Goal: Task Accomplishment & Management: Manage account settings

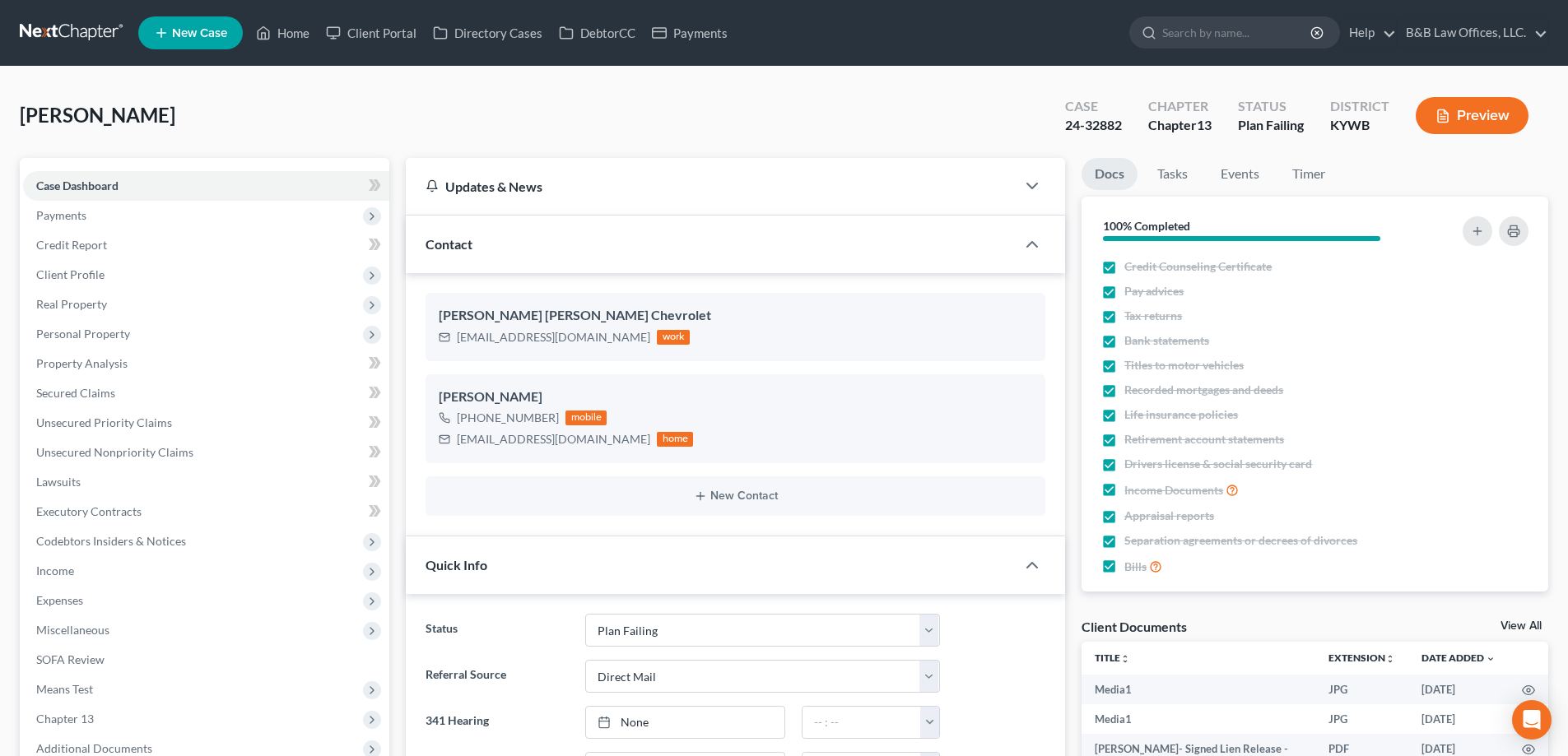
select select "14"
select select "2"
select select "0"
click at [302, 33] on link "Home" at bounding box center [283, 32] width 70 height 30
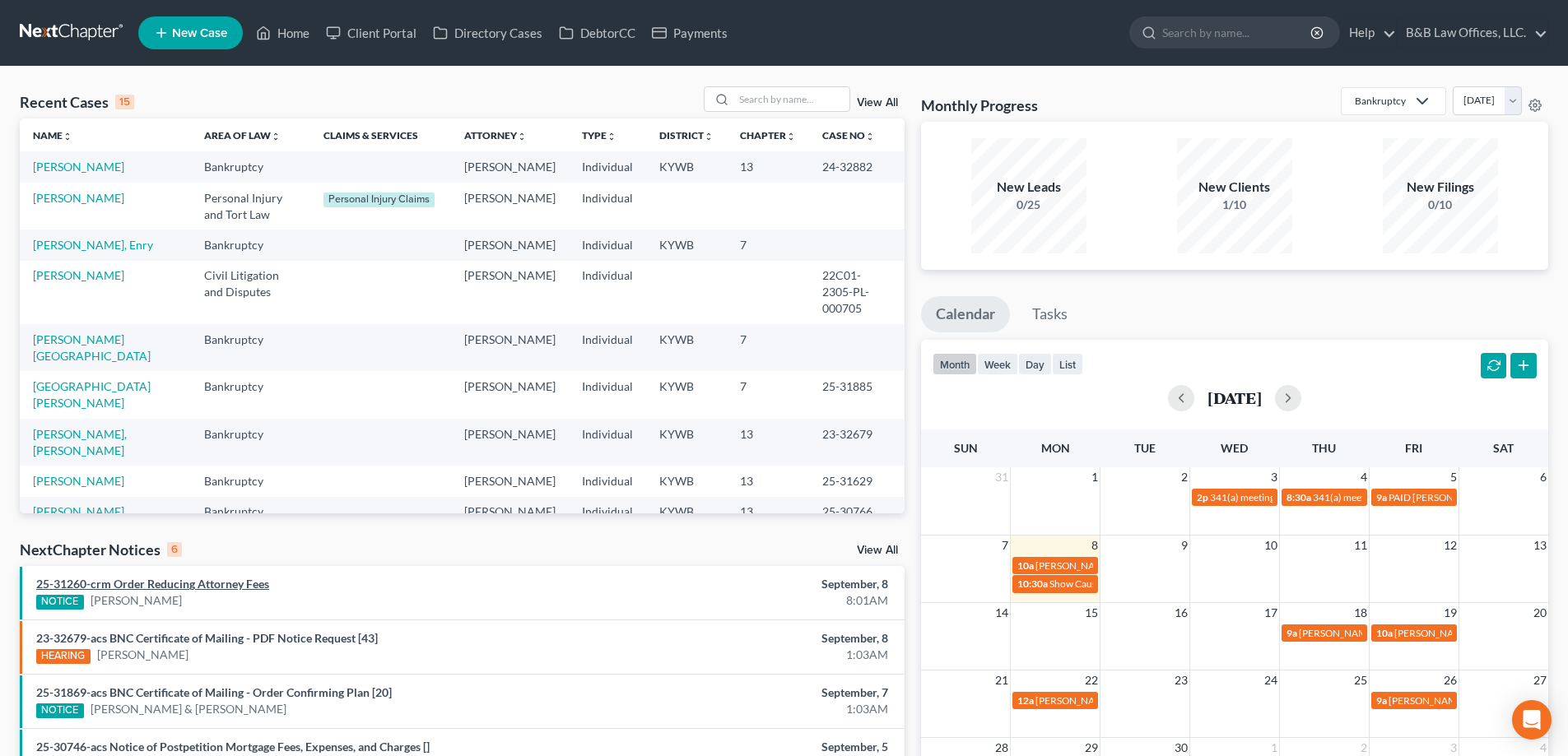
click at [145, 586] on link "25-31260-crm Order Reducing Attorney Fees" at bounding box center [152, 584] width 233 height 14
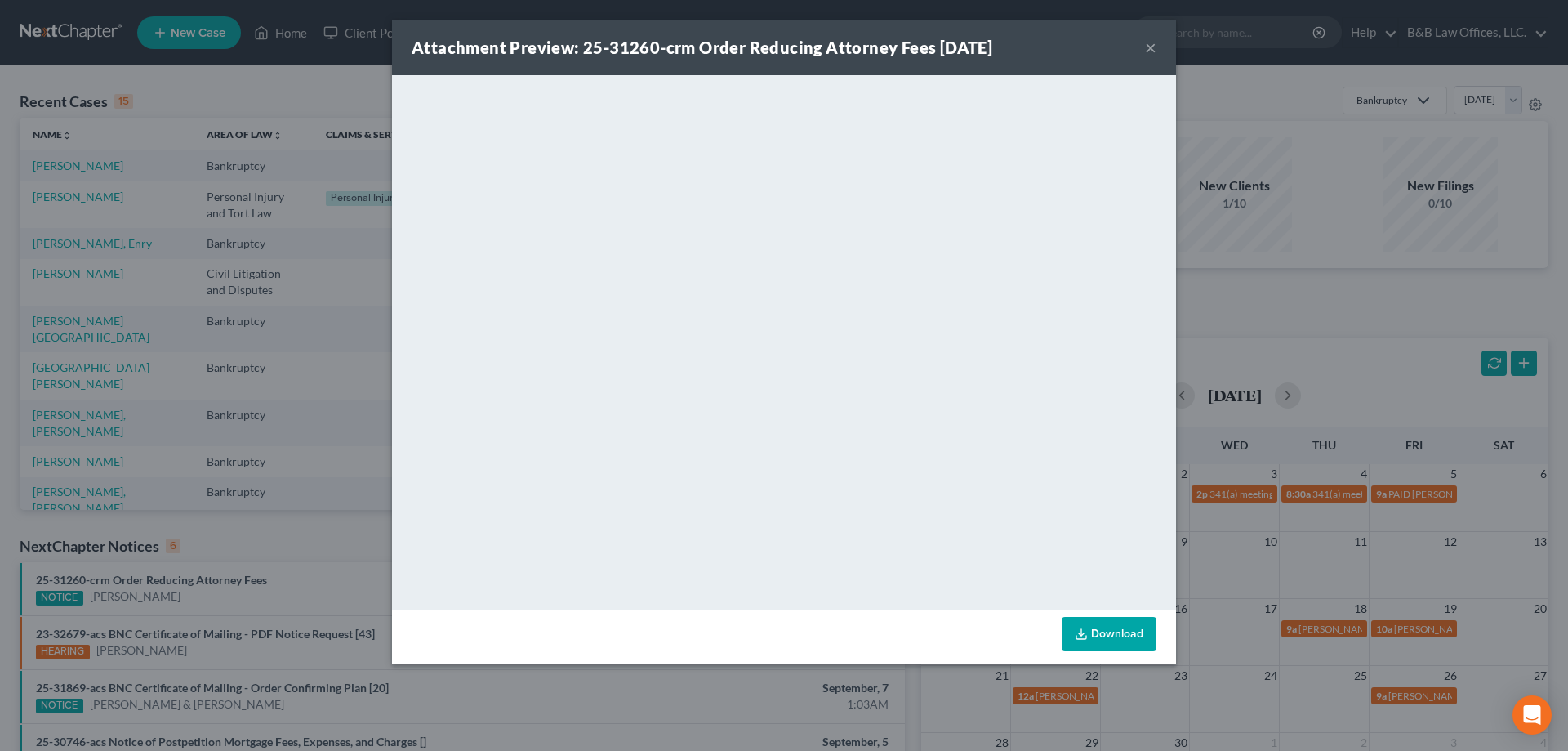
click at [1151, 47] on button "×" at bounding box center [1151, 47] width 12 height 19
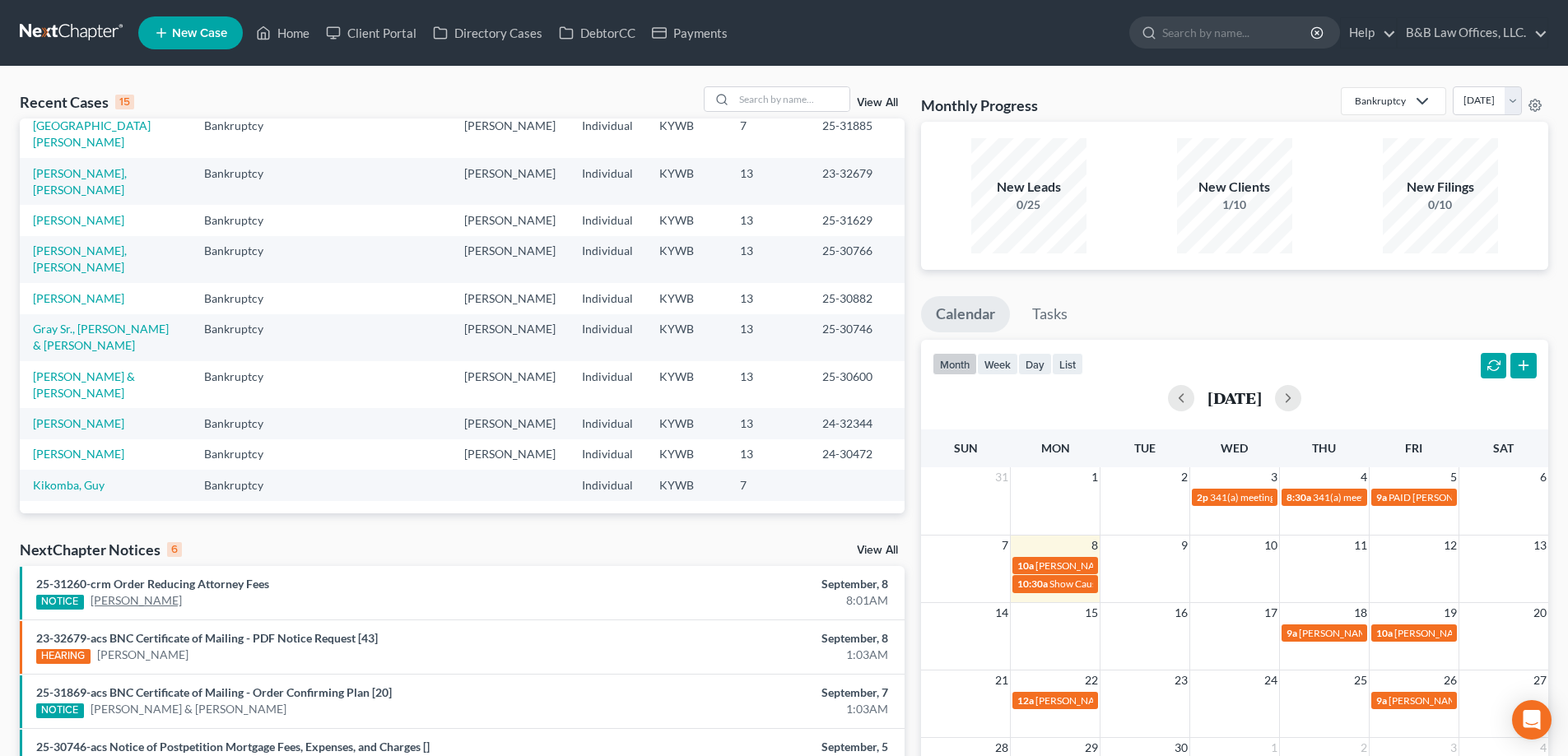
scroll to position [329, 0]
click at [872, 549] on link "View All" at bounding box center [877, 551] width 41 height 12
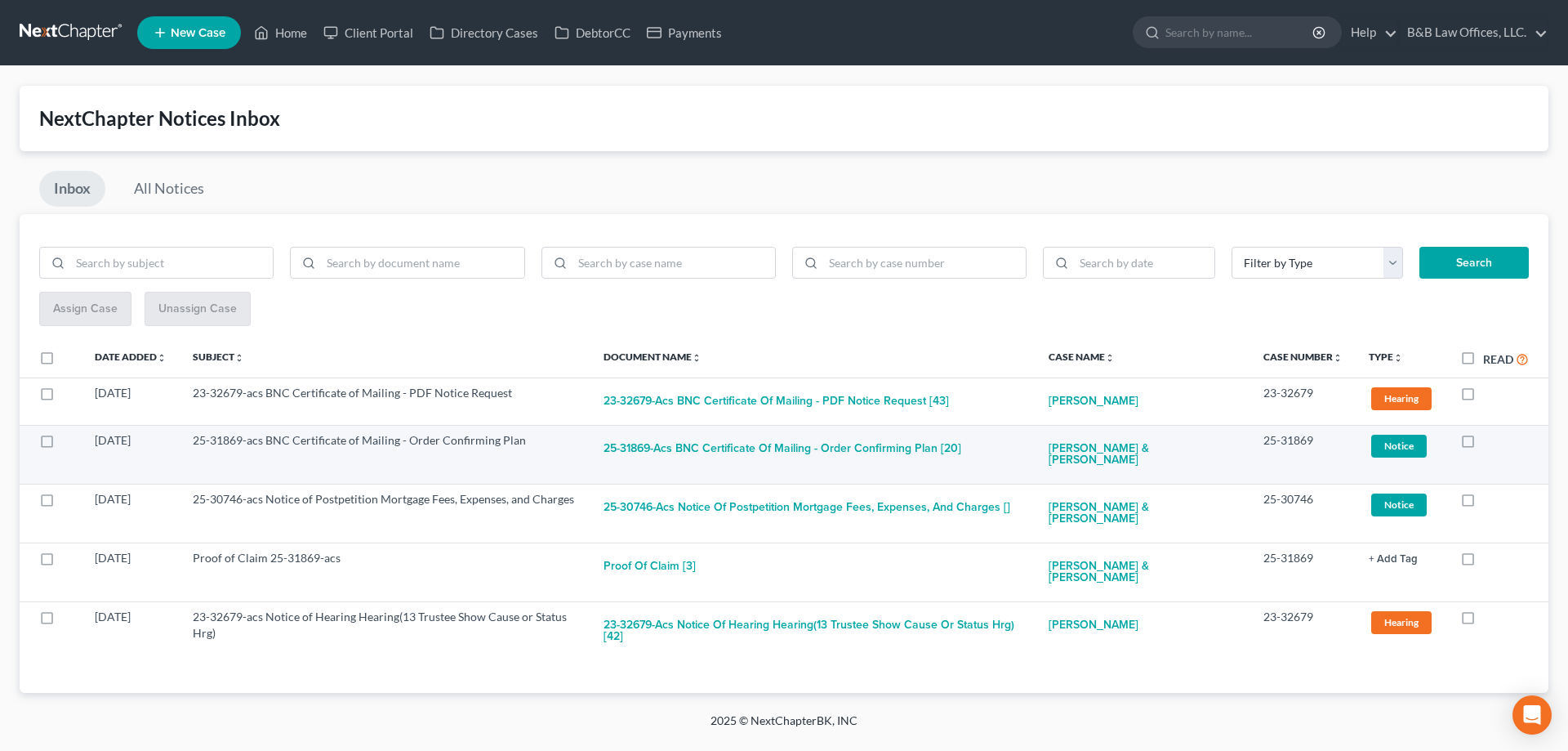
click at [1483, 445] on label at bounding box center [1483, 445] width 0 height 0
click at [1489, 440] on input "checkbox" at bounding box center [1494, 438] width 11 height 11
checkbox input "true"
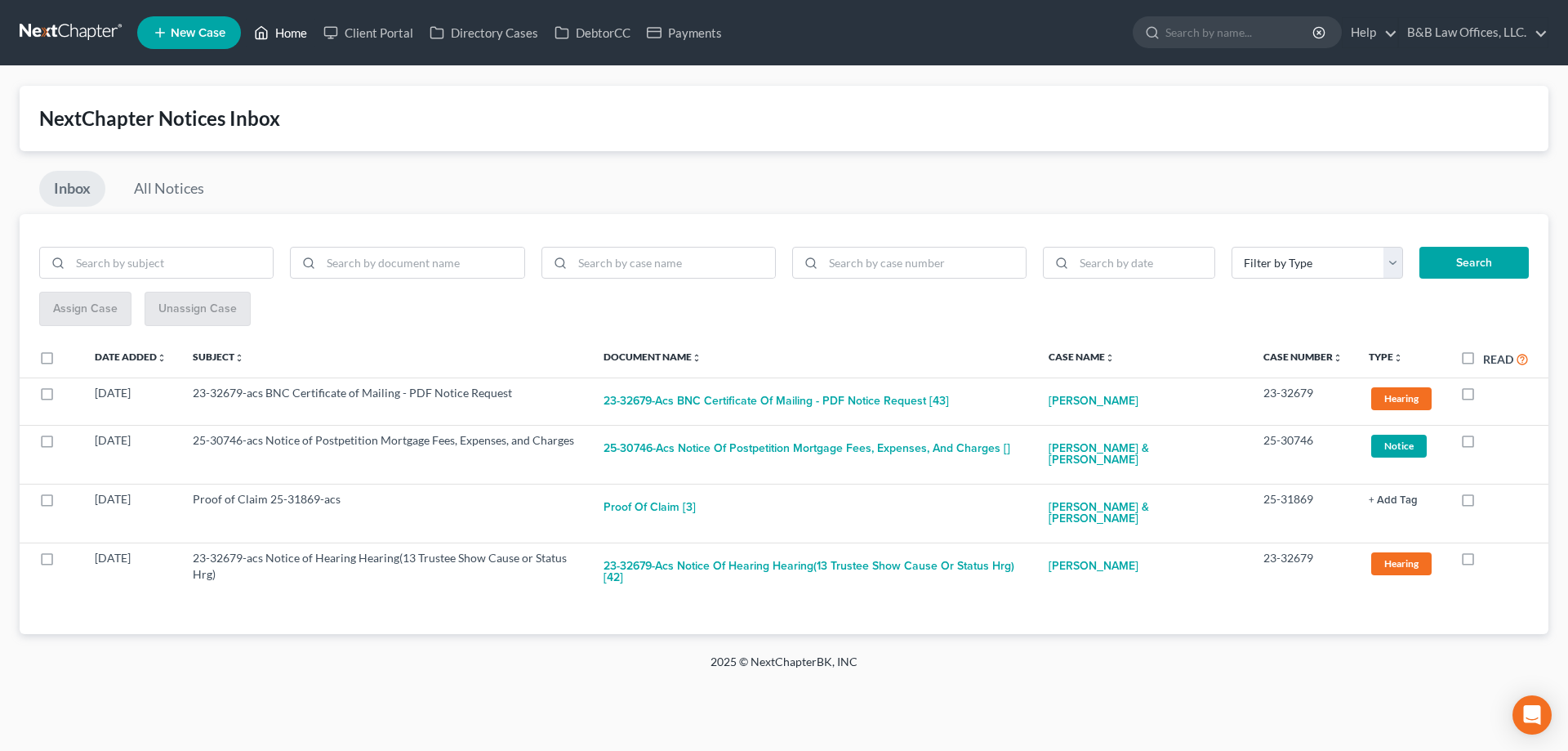
click at [286, 36] on link "Home" at bounding box center [281, 32] width 69 height 30
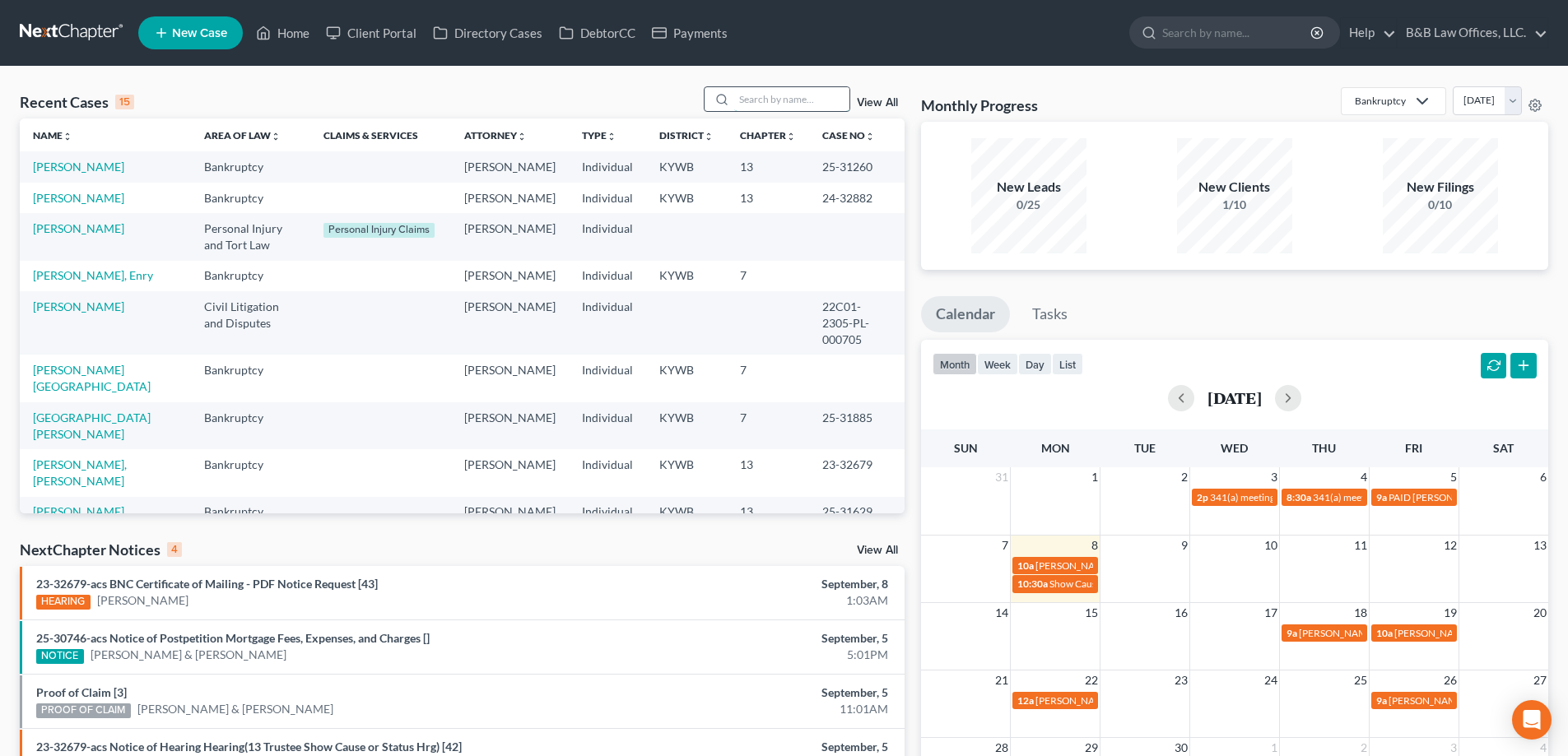
click at [801, 102] on input "search" at bounding box center [791, 99] width 115 height 24
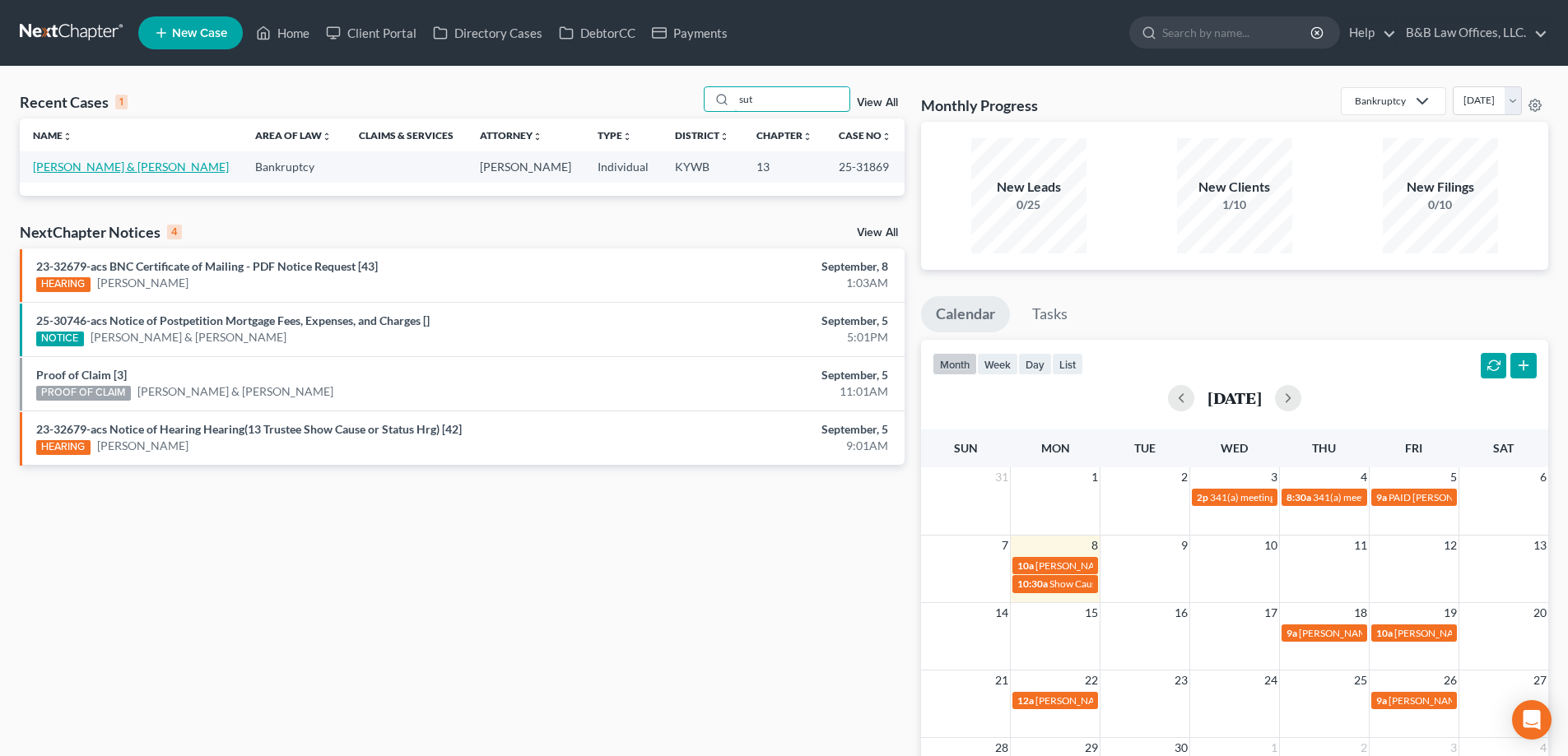
type input "sut"
click at [95, 169] on link "[PERSON_NAME] & [PERSON_NAME]" at bounding box center [131, 166] width 196 height 14
select select "2"
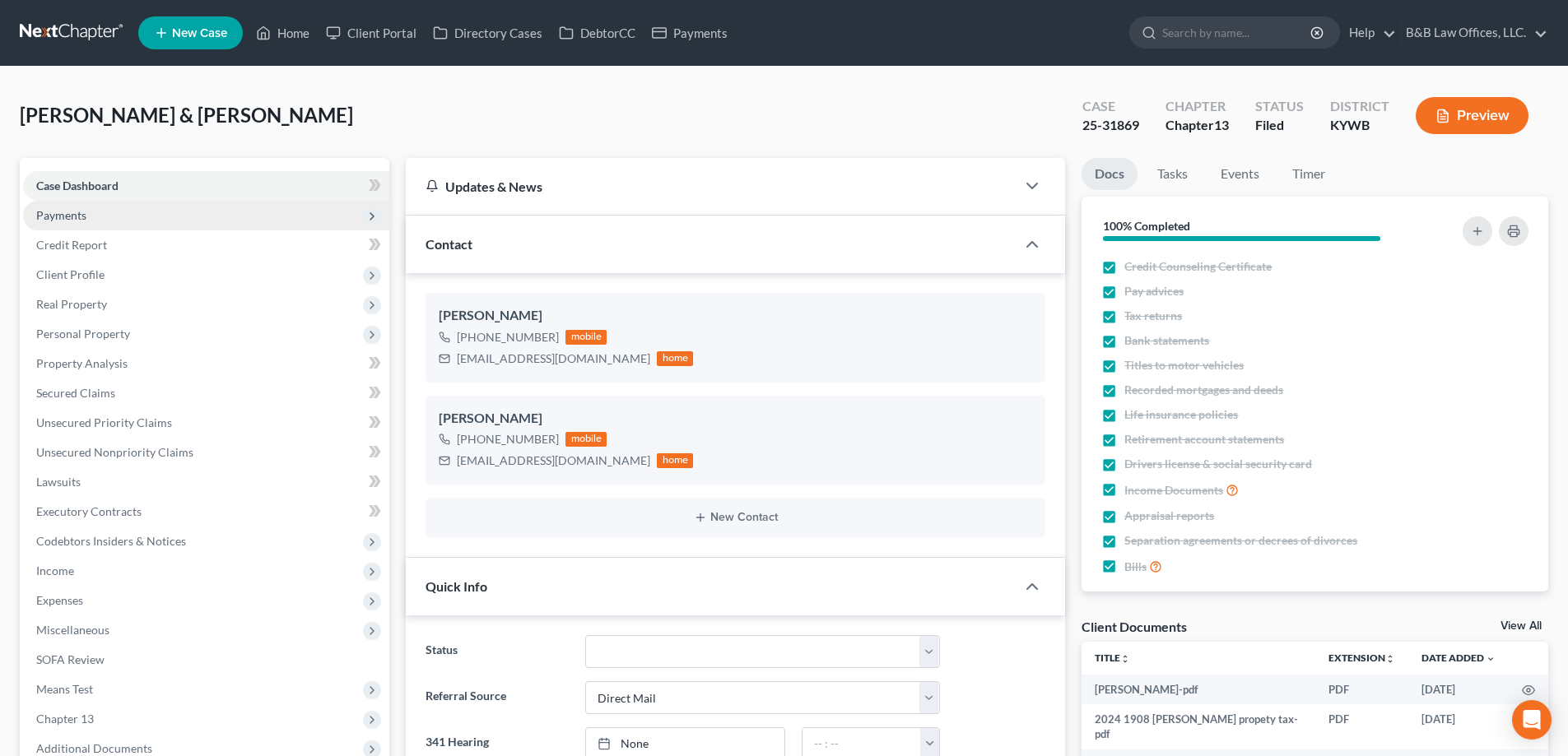
scroll to position [1068, 0]
click at [96, 214] on span "Payments" at bounding box center [205, 215] width 366 height 30
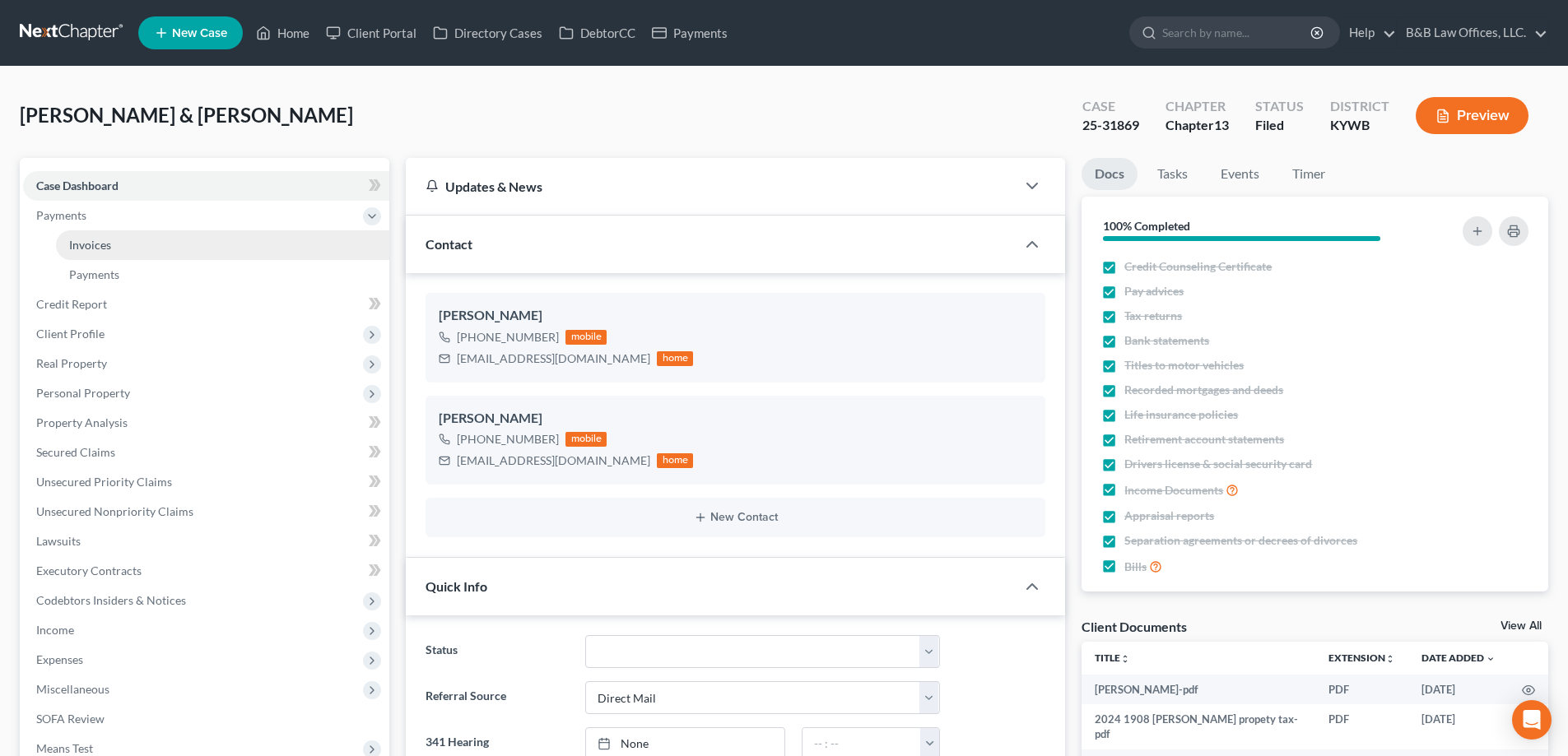
click at [110, 238] on span "Invoices" at bounding box center [90, 245] width 42 height 14
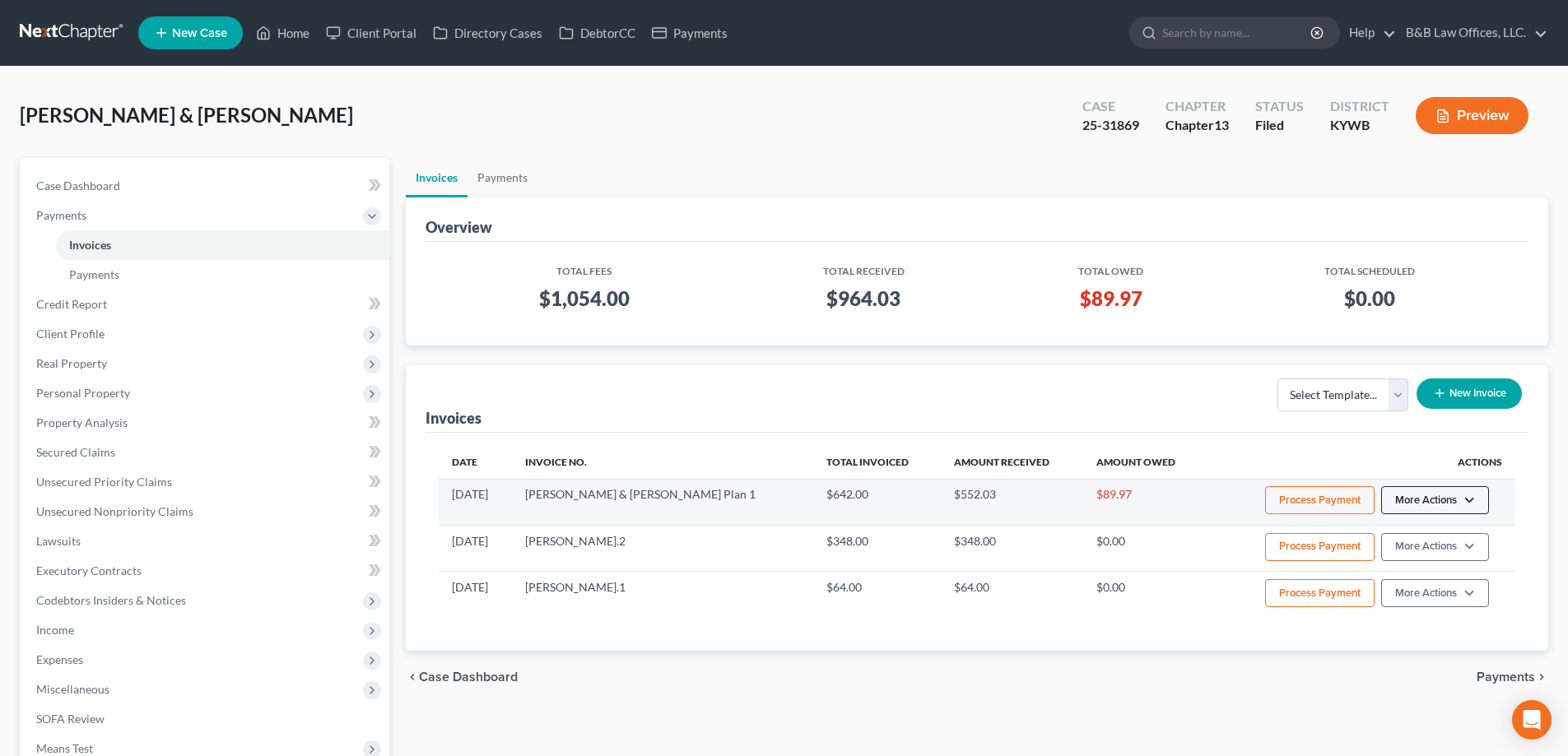
click at [1426, 506] on button "More Actions" at bounding box center [1435, 499] width 107 height 28
click at [1423, 536] on link "View/Edit" at bounding box center [1457, 534] width 193 height 28
select select "1"
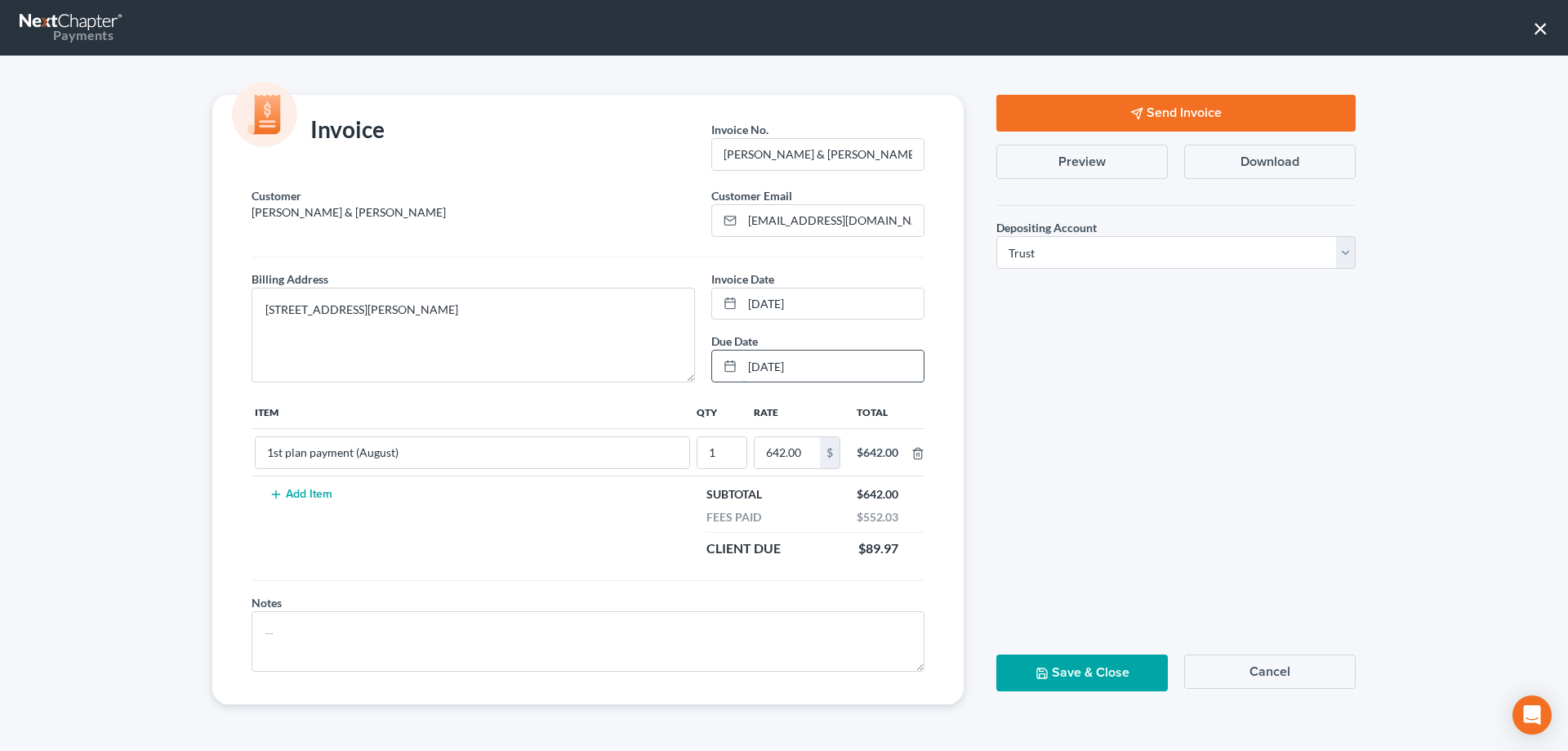
click at [799, 368] on input "[DATE]" at bounding box center [833, 366] width 181 height 31
click at [823, 367] on input "[DATE]" at bounding box center [833, 366] width 181 height 31
type input "0"
click at [1102, 674] on button "Save & Close" at bounding box center [1081, 672] width 172 height 36
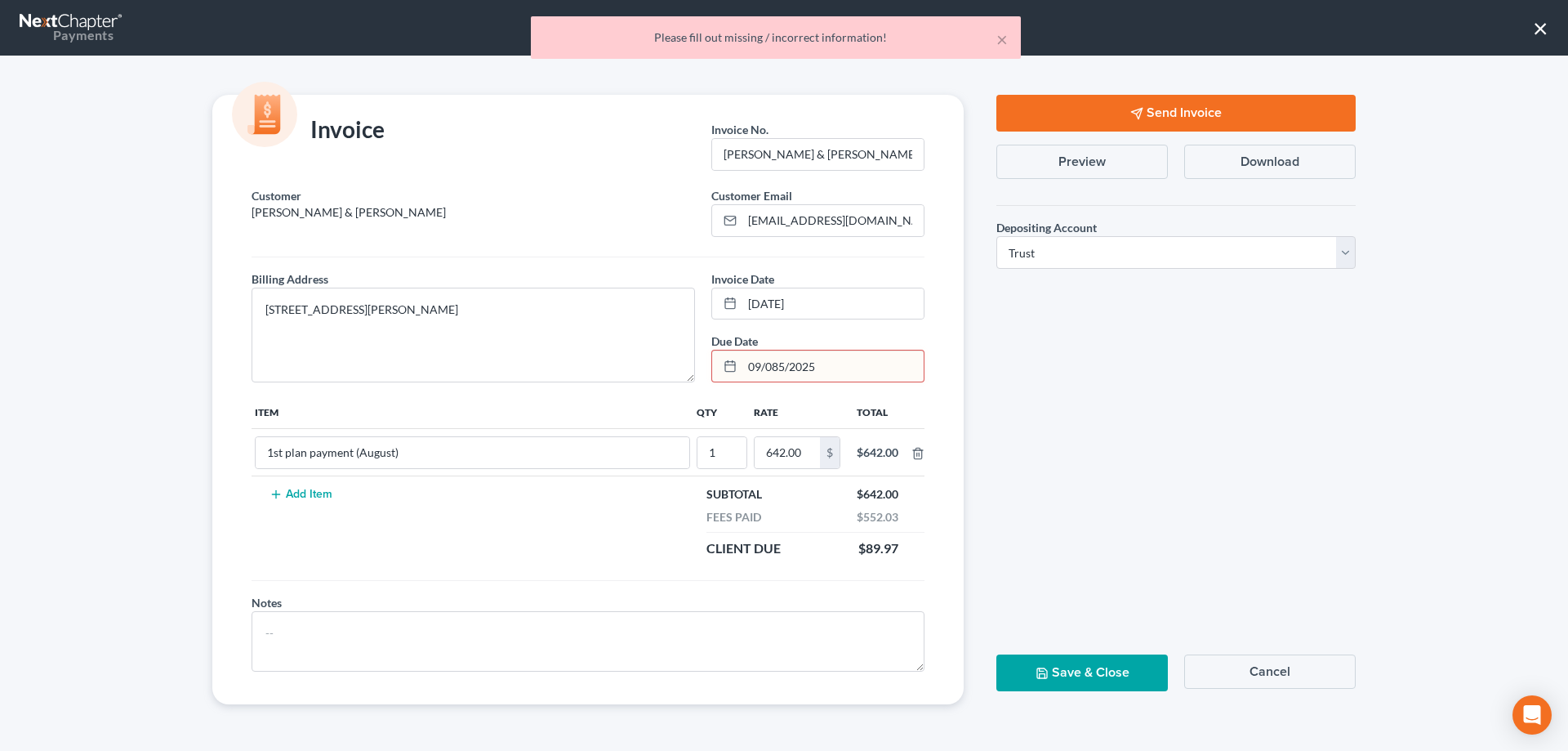
click at [778, 369] on input "09/085/2025" at bounding box center [833, 366] width 181 height 31
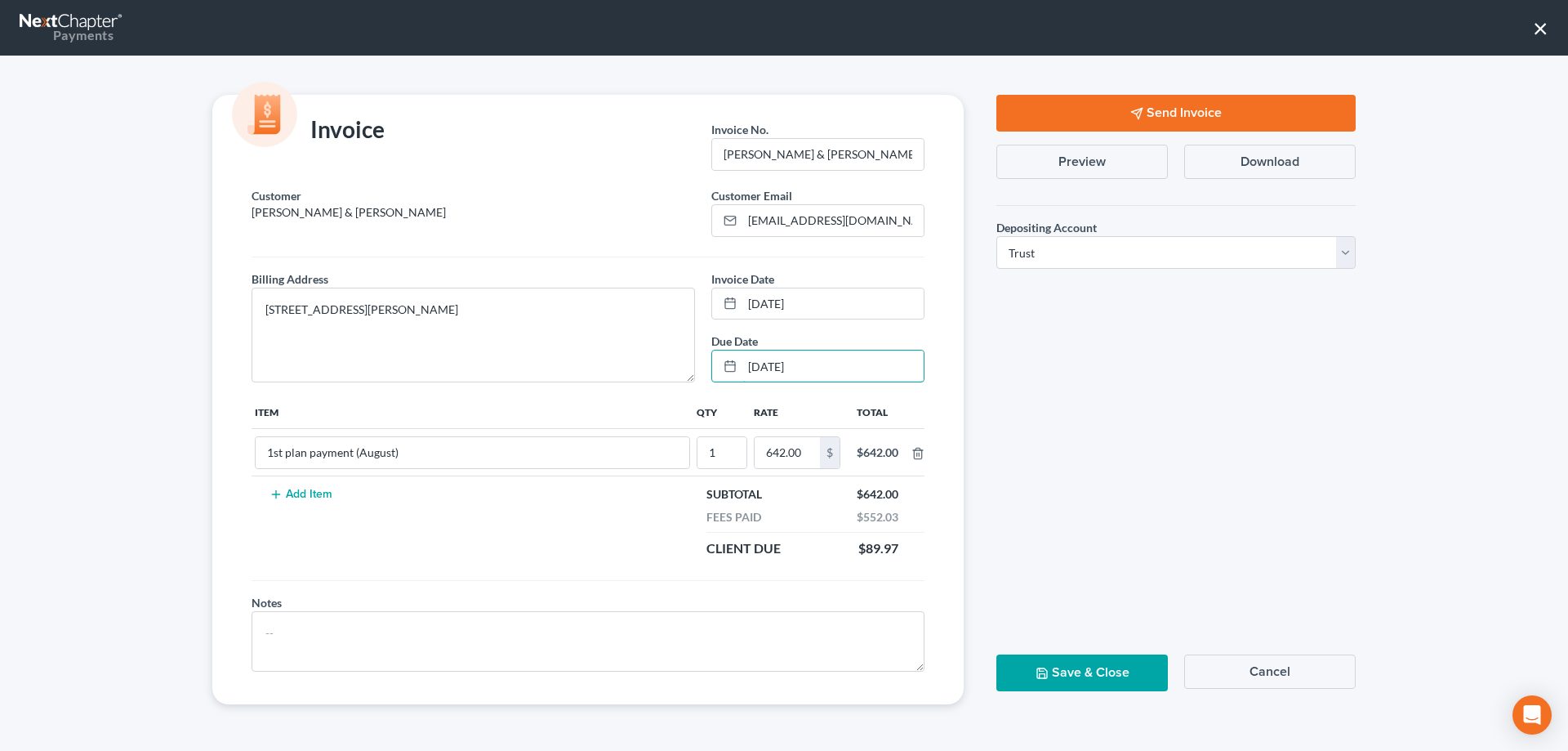
type input "[DATE]"
click at [1090, 670] on button "Save & Close" at bounding box center [1081, 672] width 172 height 36
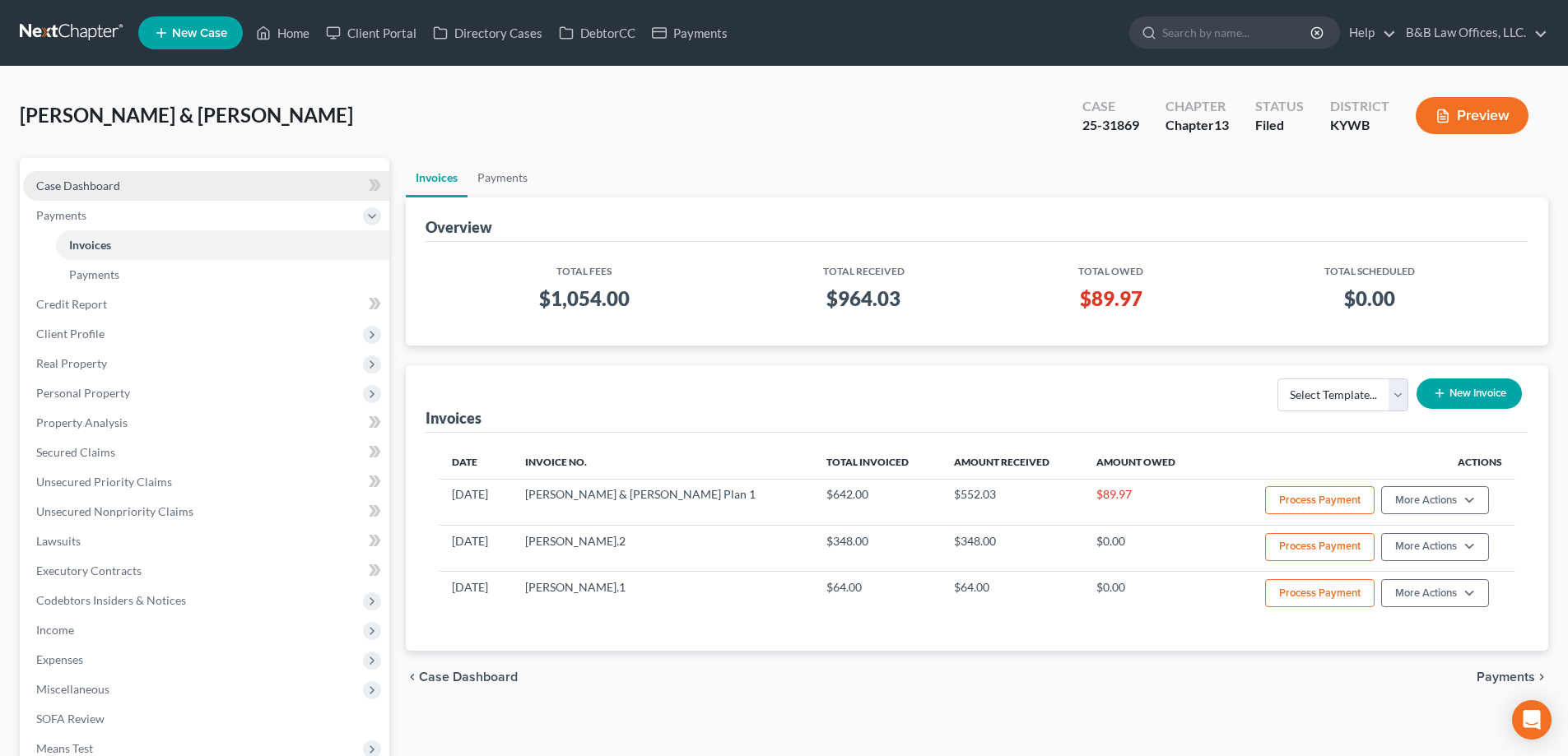
drag, startPoint x: 122, startPoint y: 199, endPoint x: 129, endPoint y: 192, distance: 9.9
click at [123, 199] on link "Case Dashboard" at bounding box center [205, 186] width 366 height 30
select select "2"
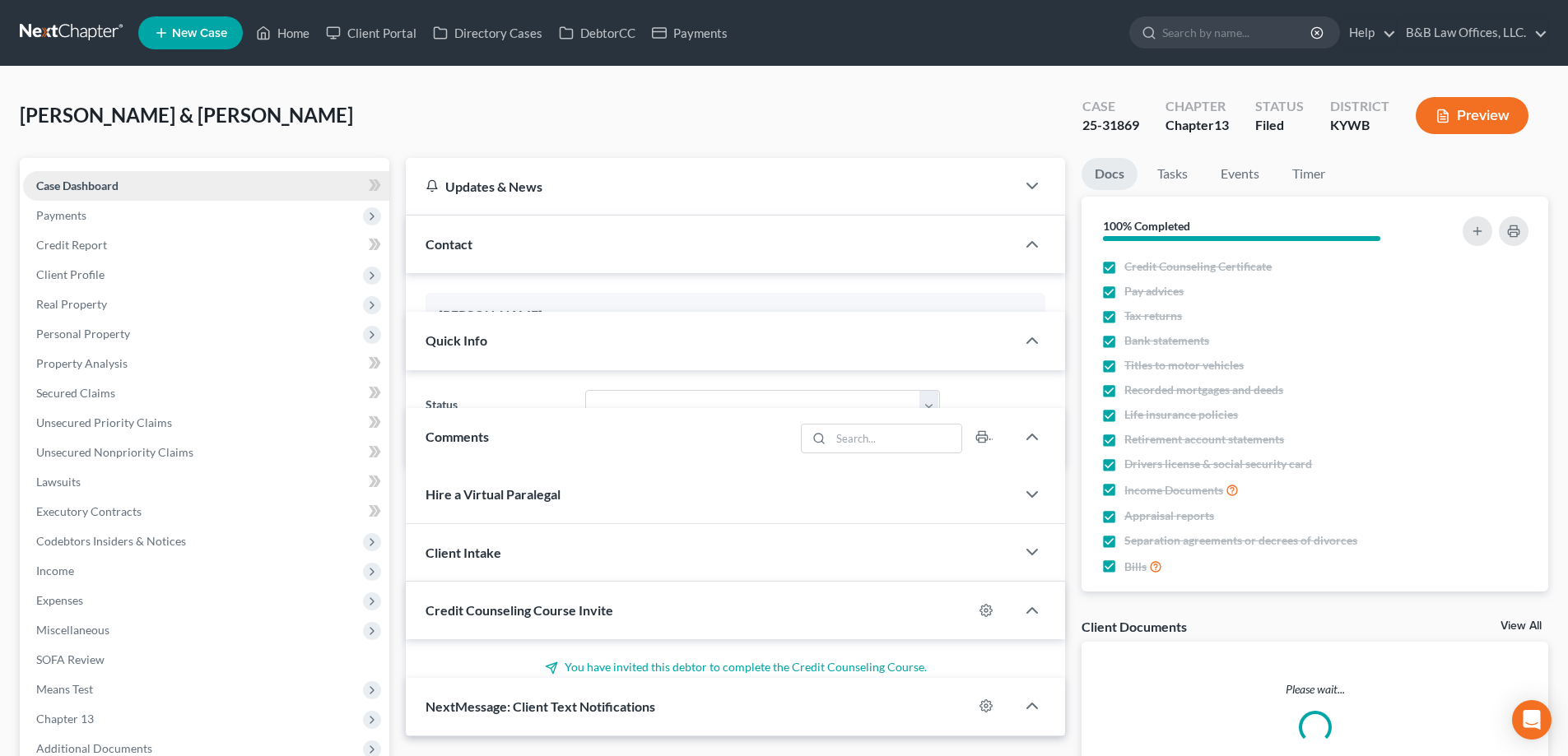
click at [130, 192] on link "Case Dashboard" at bounding box center [205, 186] width 366 height 30
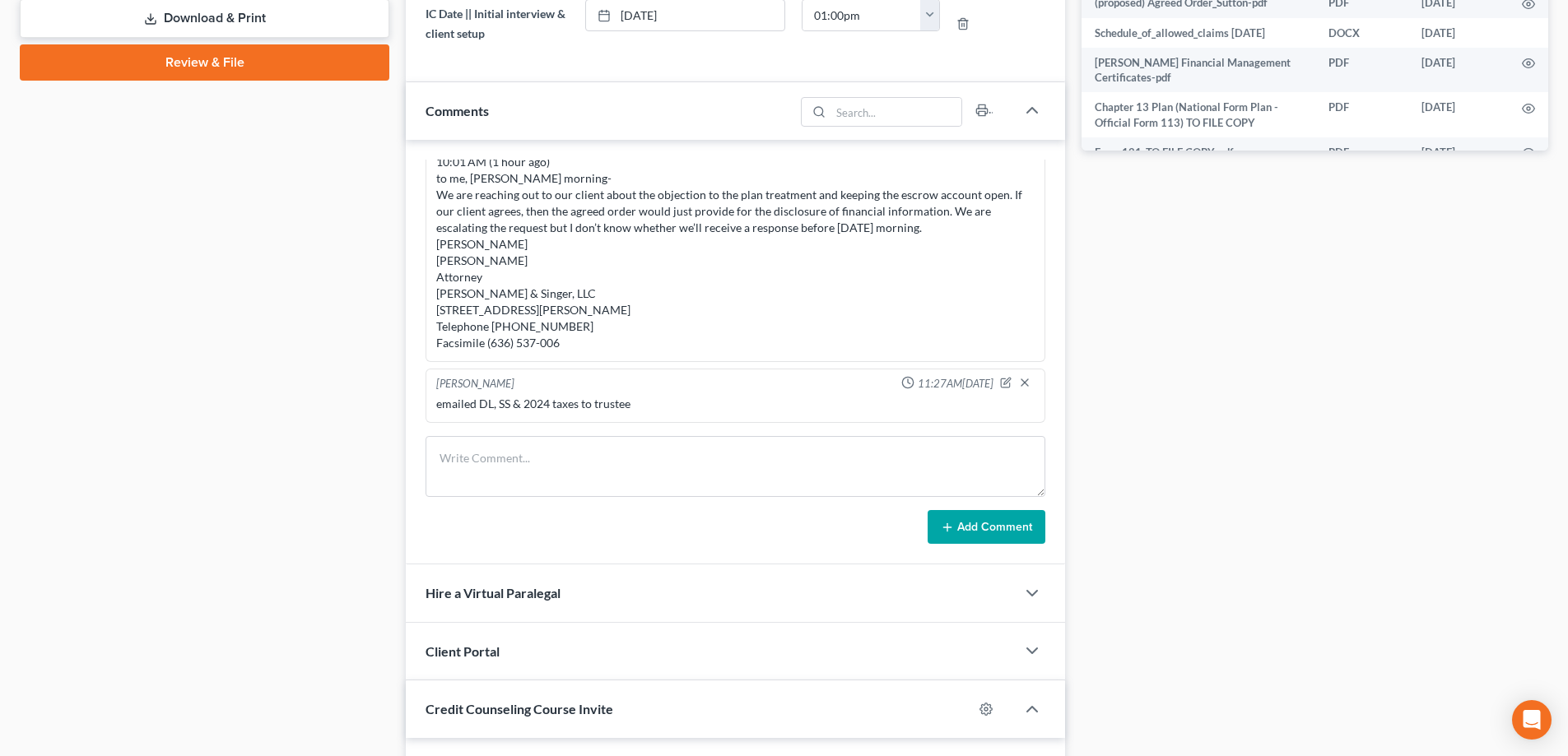
scroll to position [822, 0]
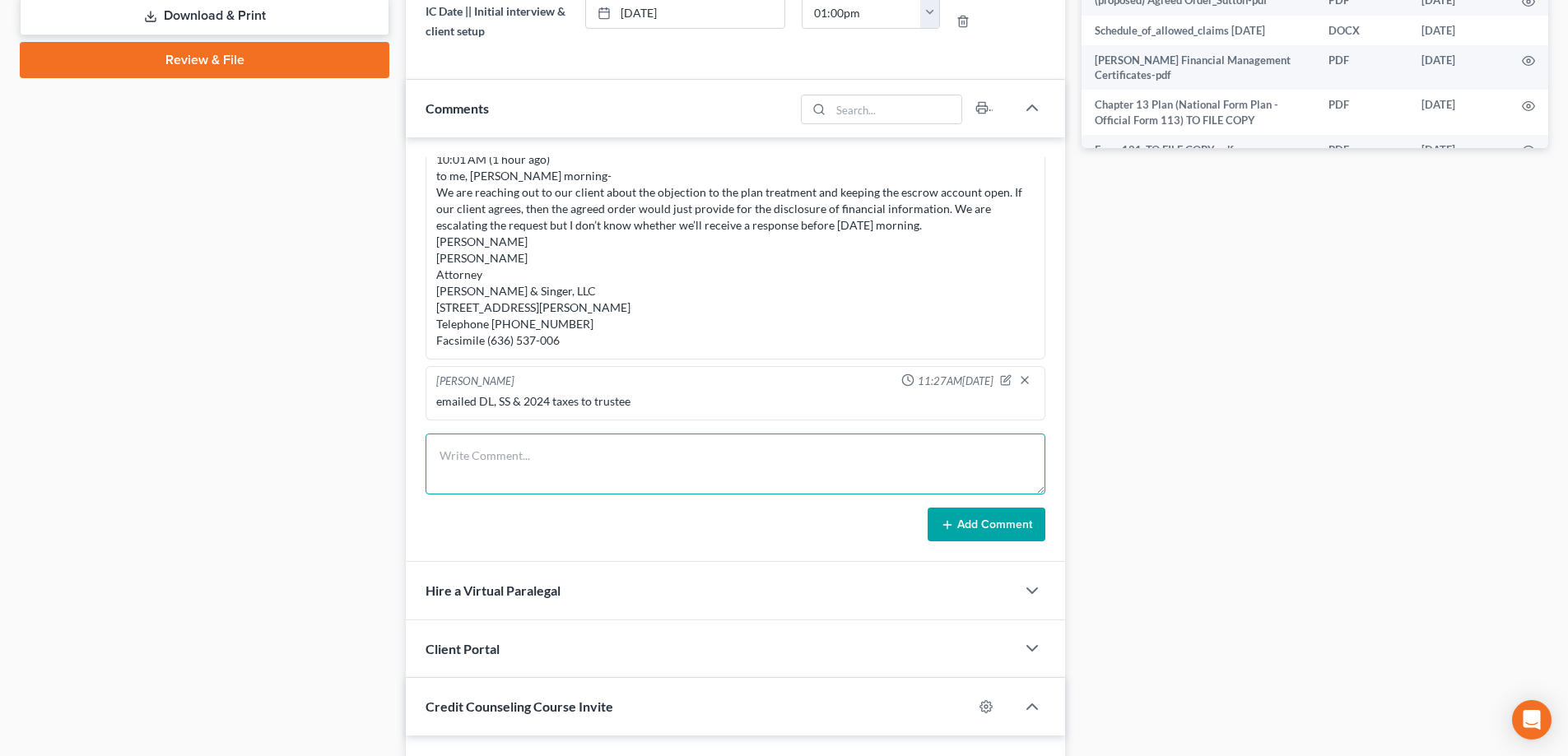
click at [497, 465] on textarea at bounding box center [735, 464] width 620 height 61
paste textarea "Loremi, Dolors Ame 0, 4313, 15:30 CO (0 adip eli) se do Ei. Tempor, I’ut lab e …"
click at [489, 456] on textarea at bounding box center [735, 464] width 620 height 61
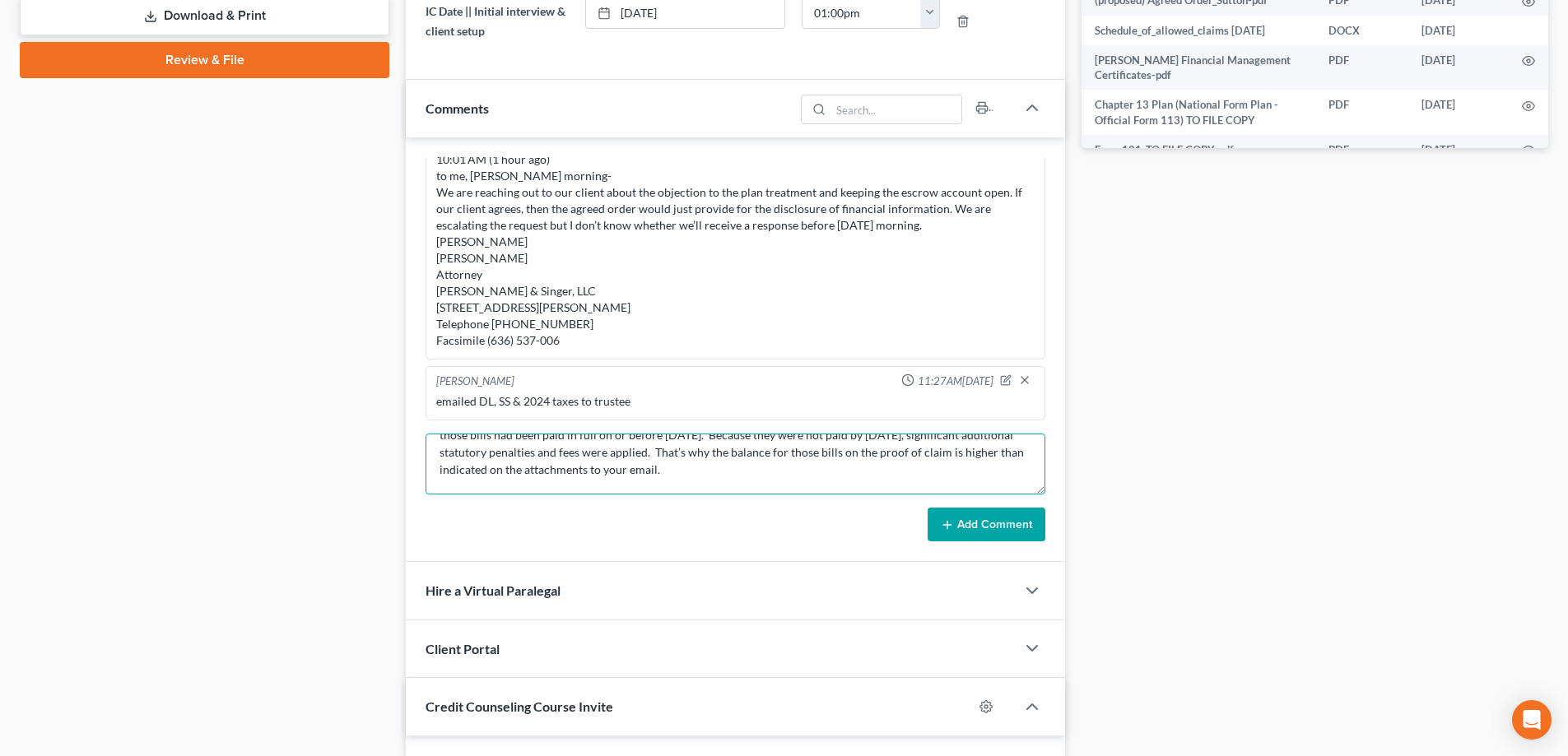
scroll to position [193, 0]
type textarea "[PERSON_NAME] [DATE] 10:21 AM ([DATE]) to me [PERSON_NAME], I’ve had a chance t…"
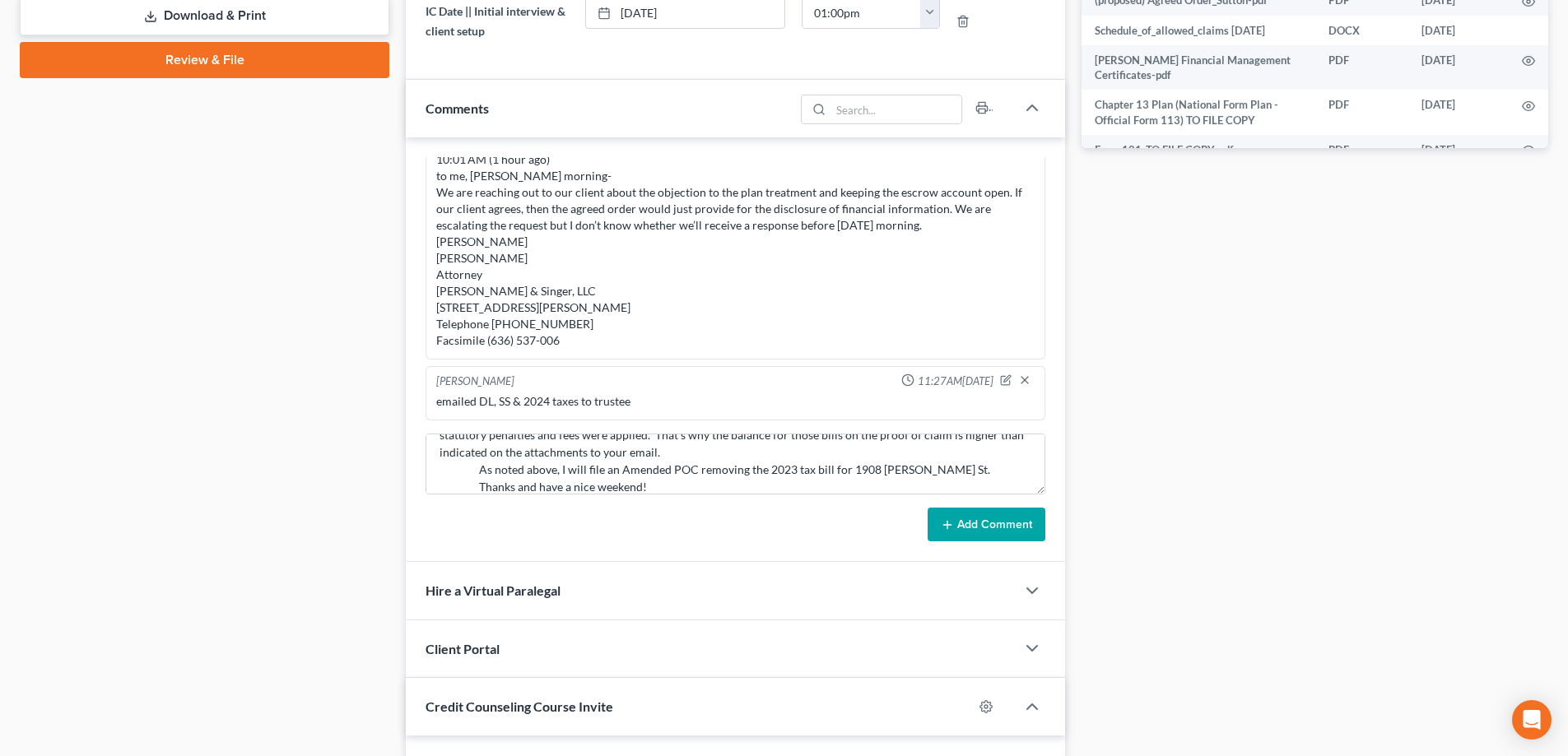
click at [978, 527] on button "Add Comment" at bounding box center [987, 524] width 118 height 35
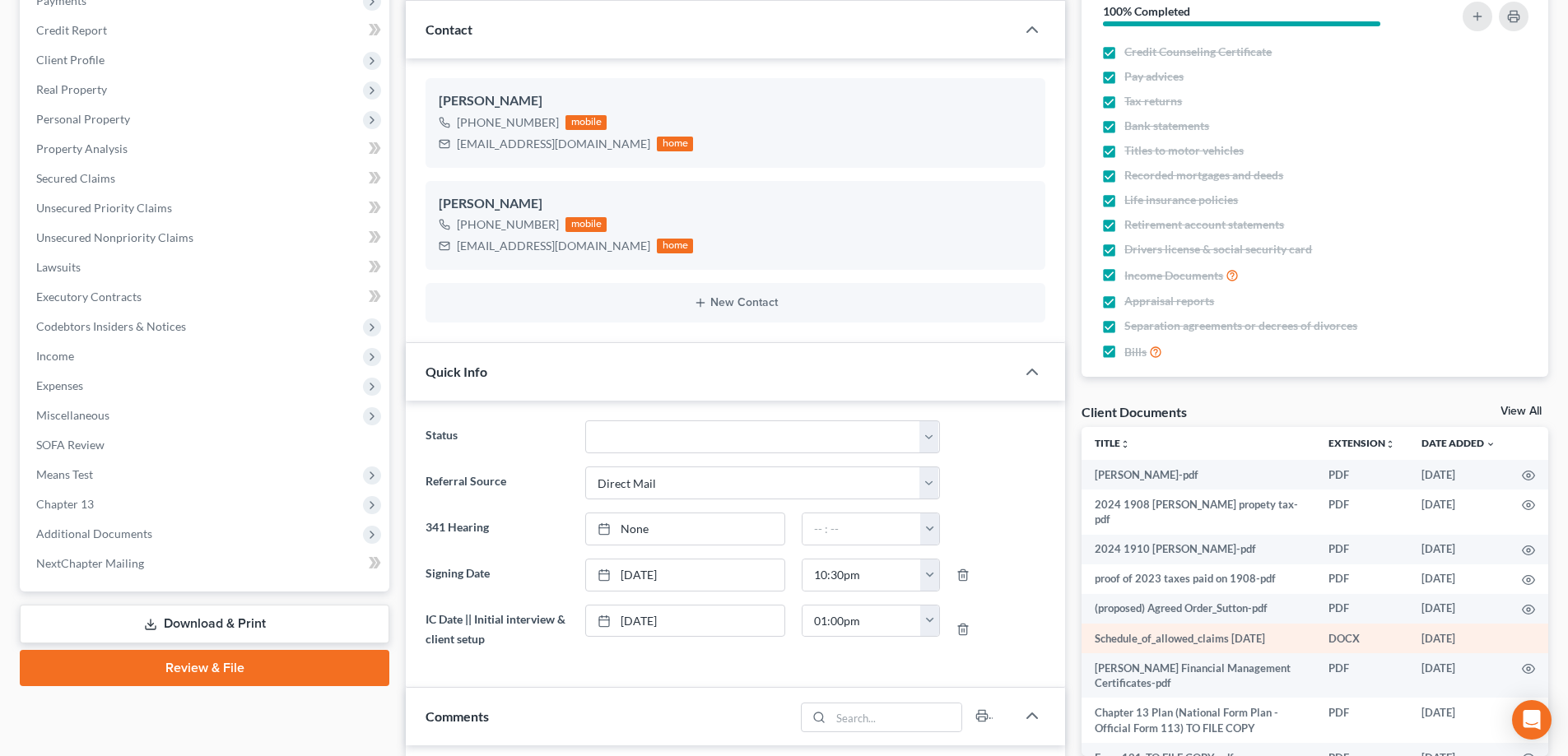
scroll to position [0, 0]
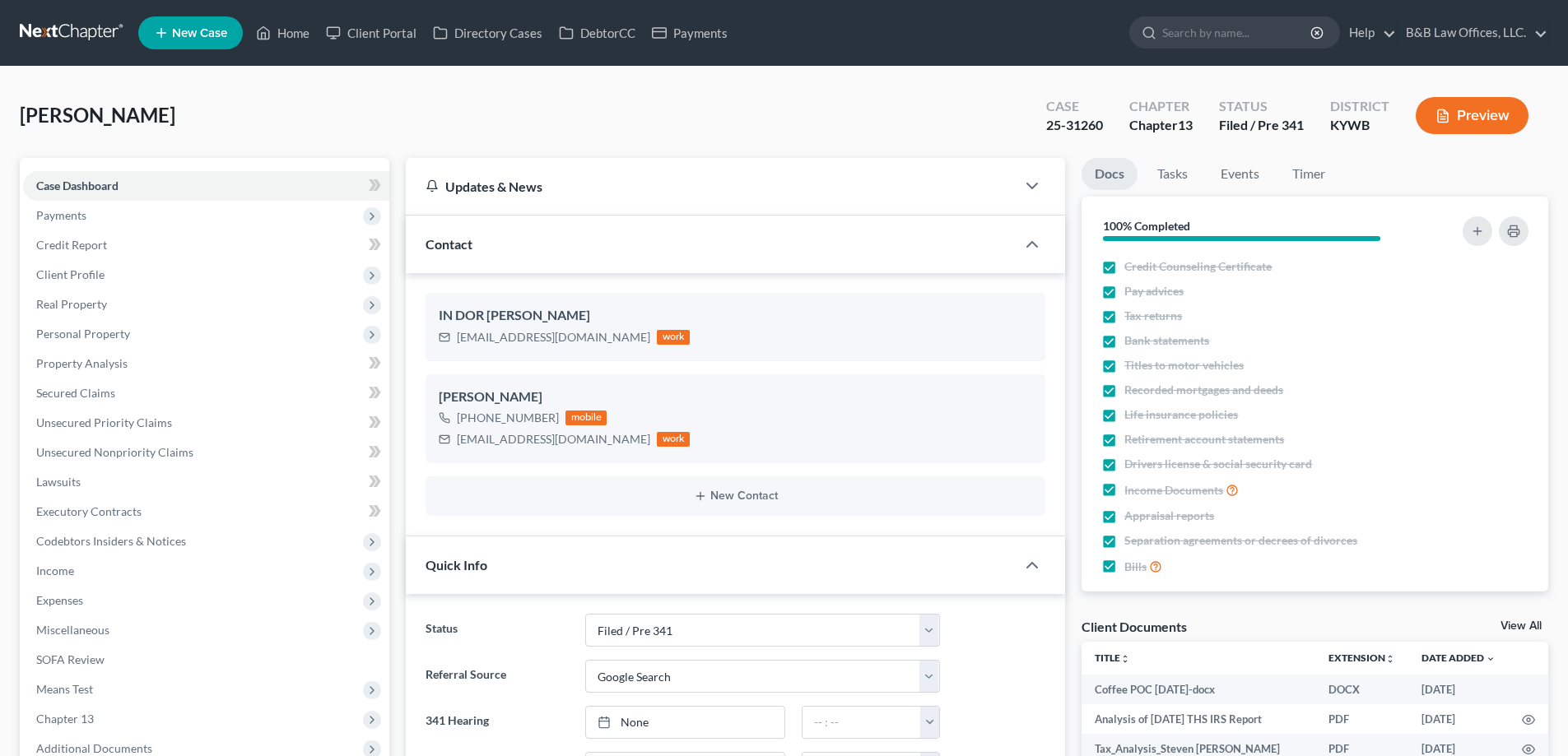
select select "7"
select select "4"
select select "0"
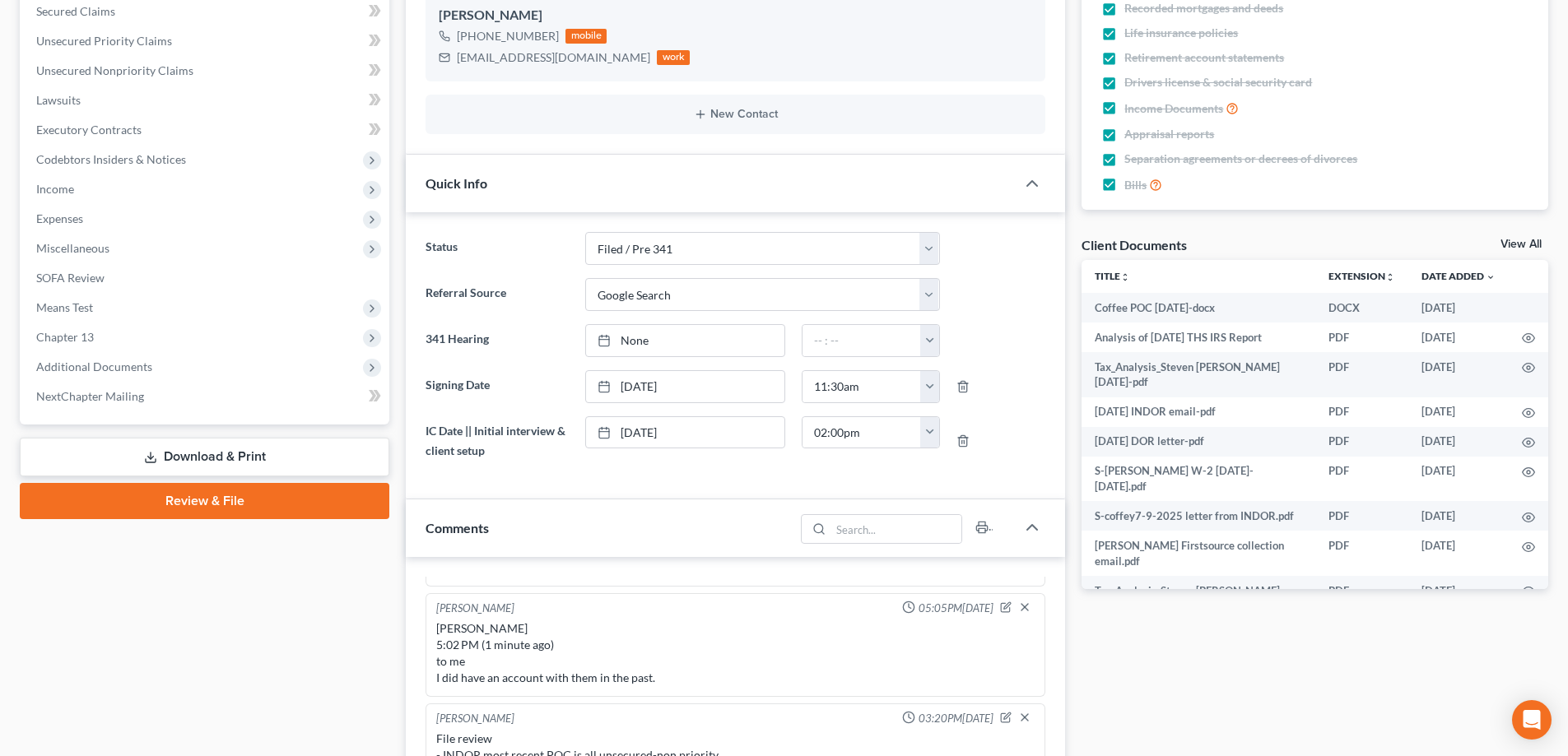
scroll to position [493, 0]
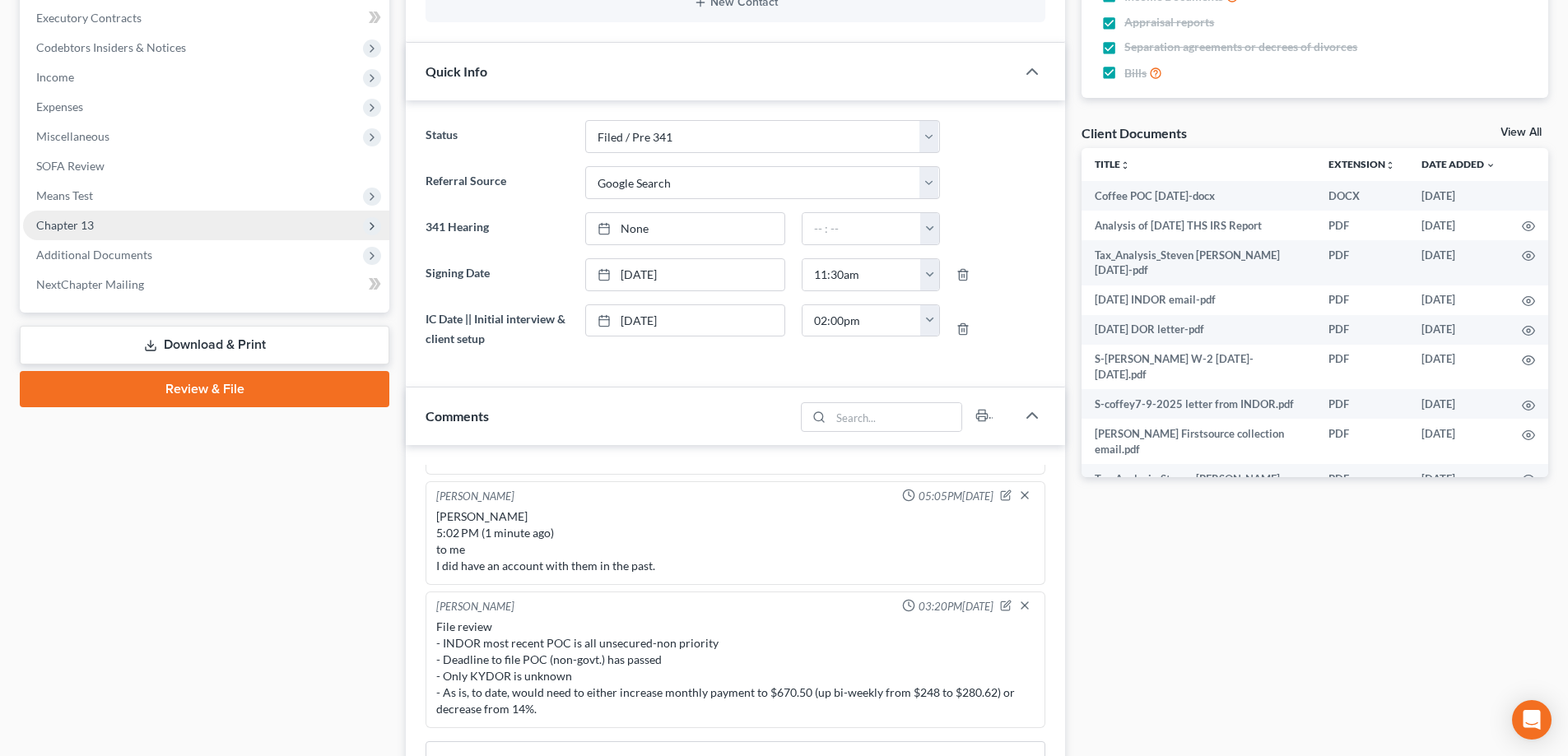
click at [72, 225] on span "Chapter 13" at bounding box center [65, 225] width 58 height 14
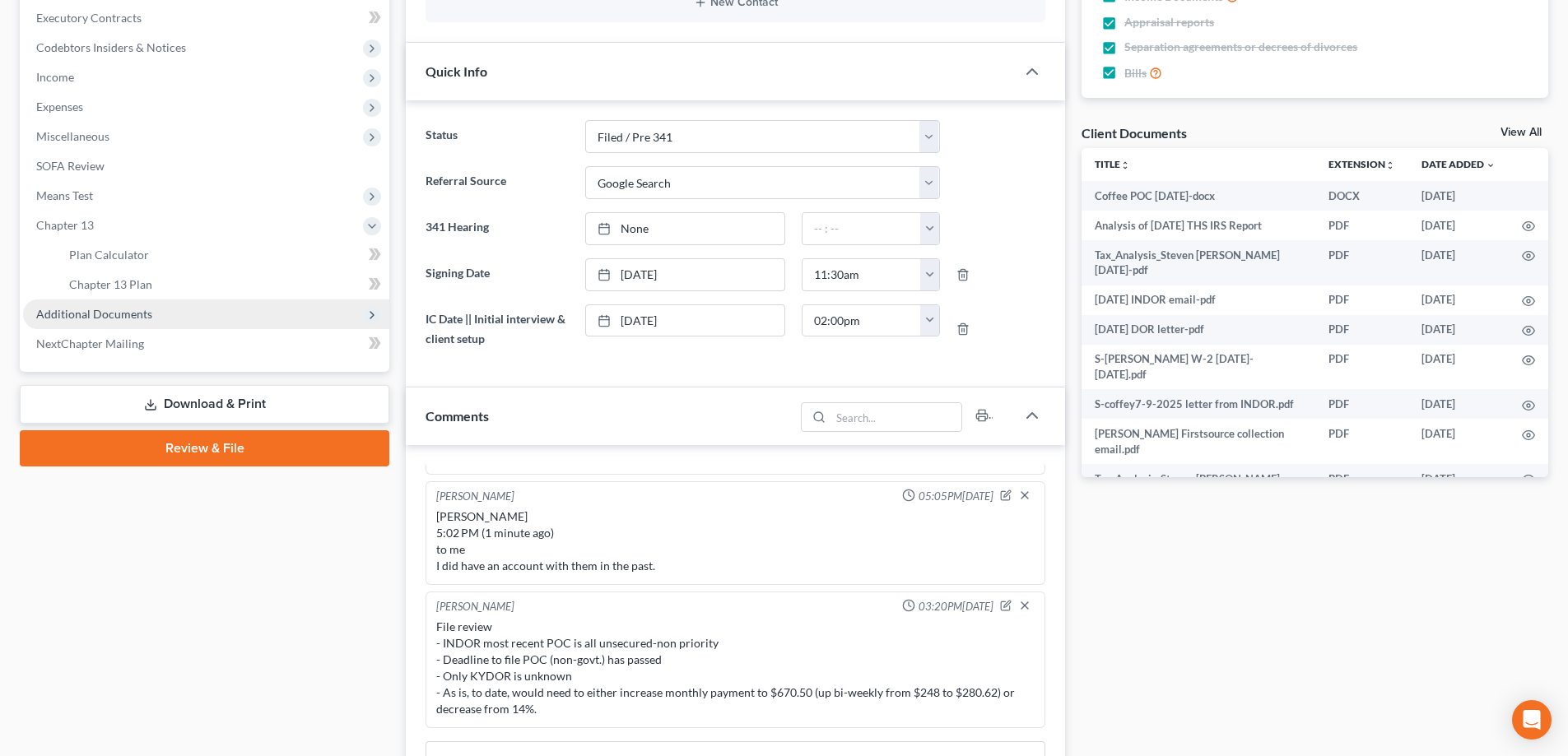
click at [73, 317] on span "Additional Documents" at bounding box center [94, 314] width 116 height 14
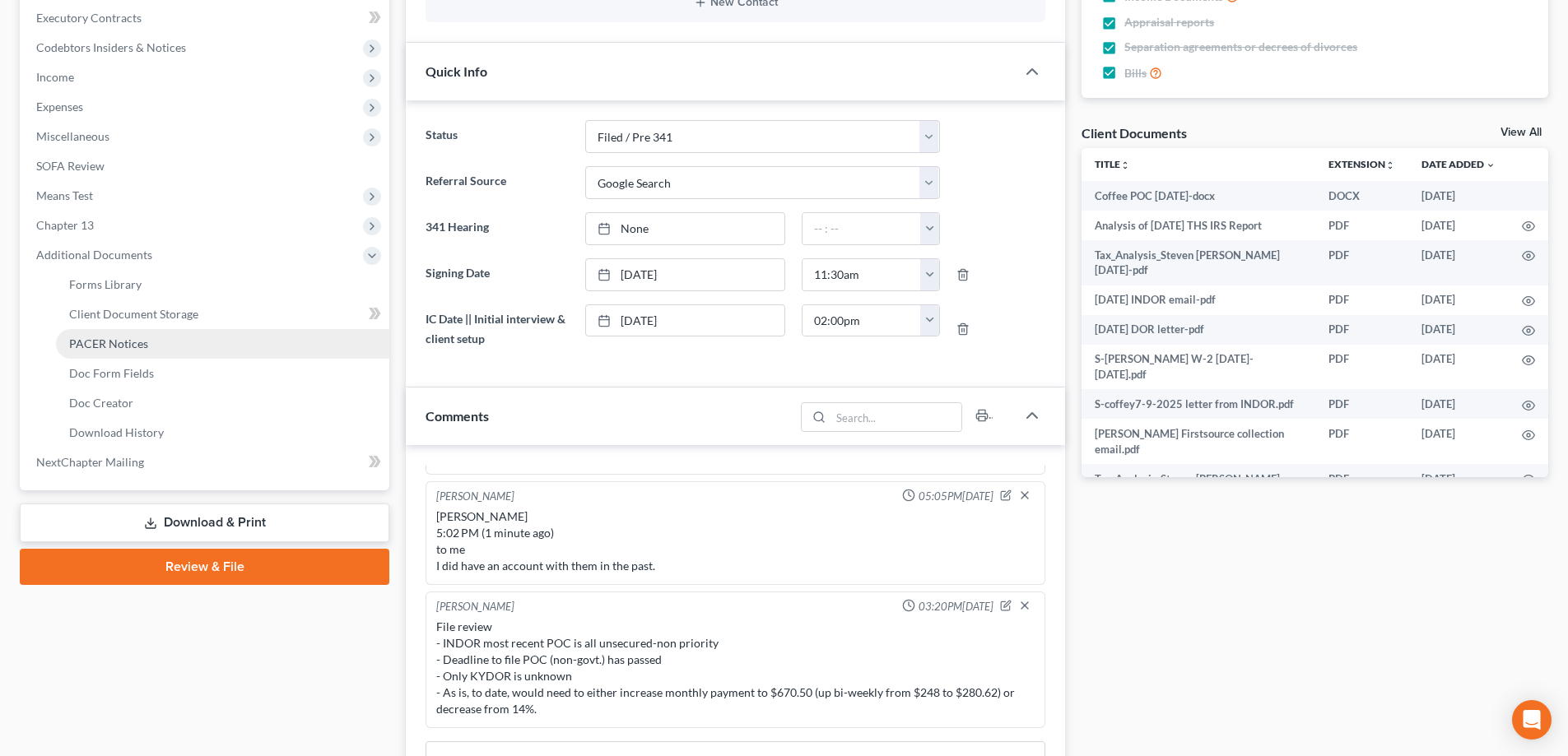
click at [99, 346] on span "PACER Notices" at bounding box center [108, 343] width 79 height 14
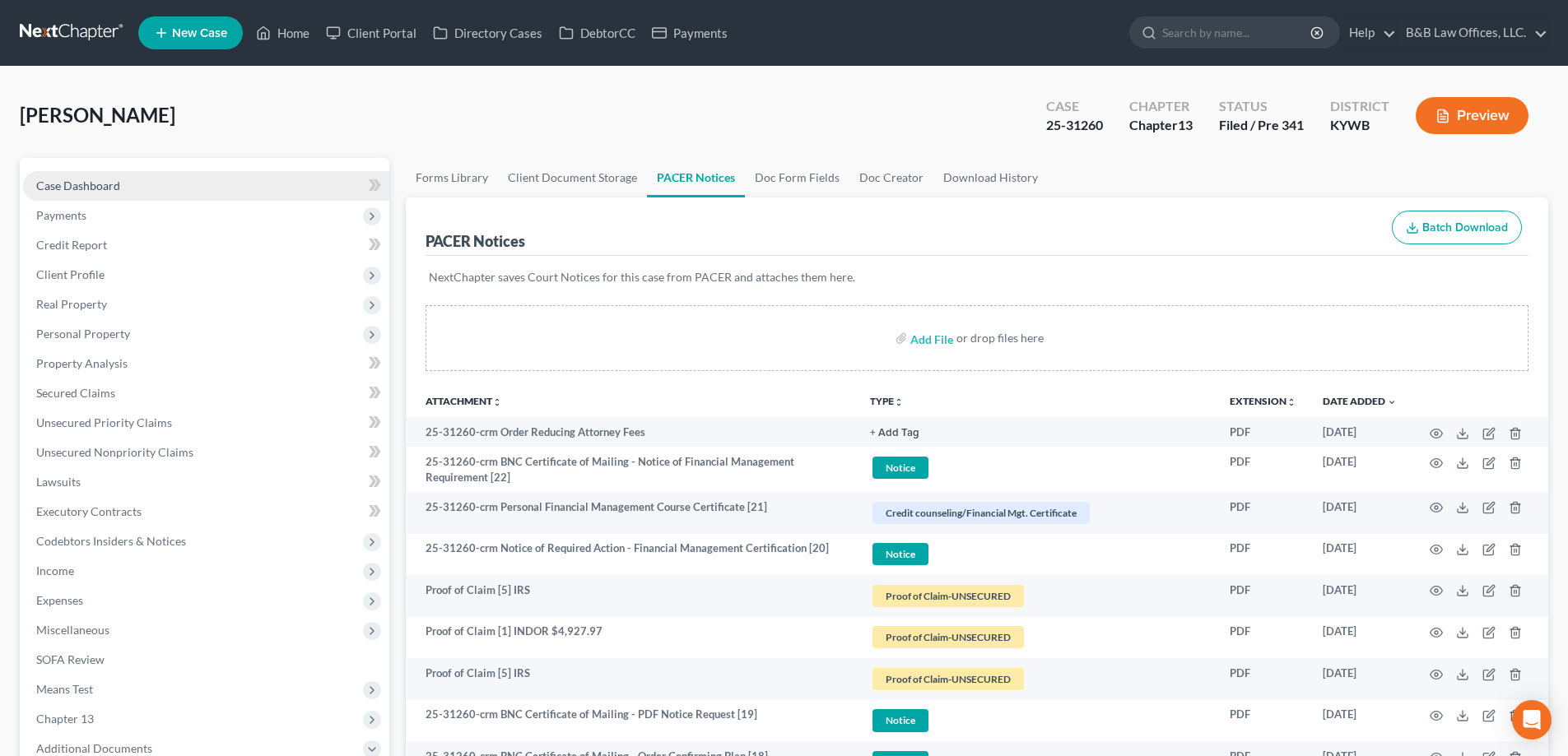
click at [71, 192] on span "Case Dashboard" at bounding box center [78, 185] width 84 height 14
select select "7"
select select "4"
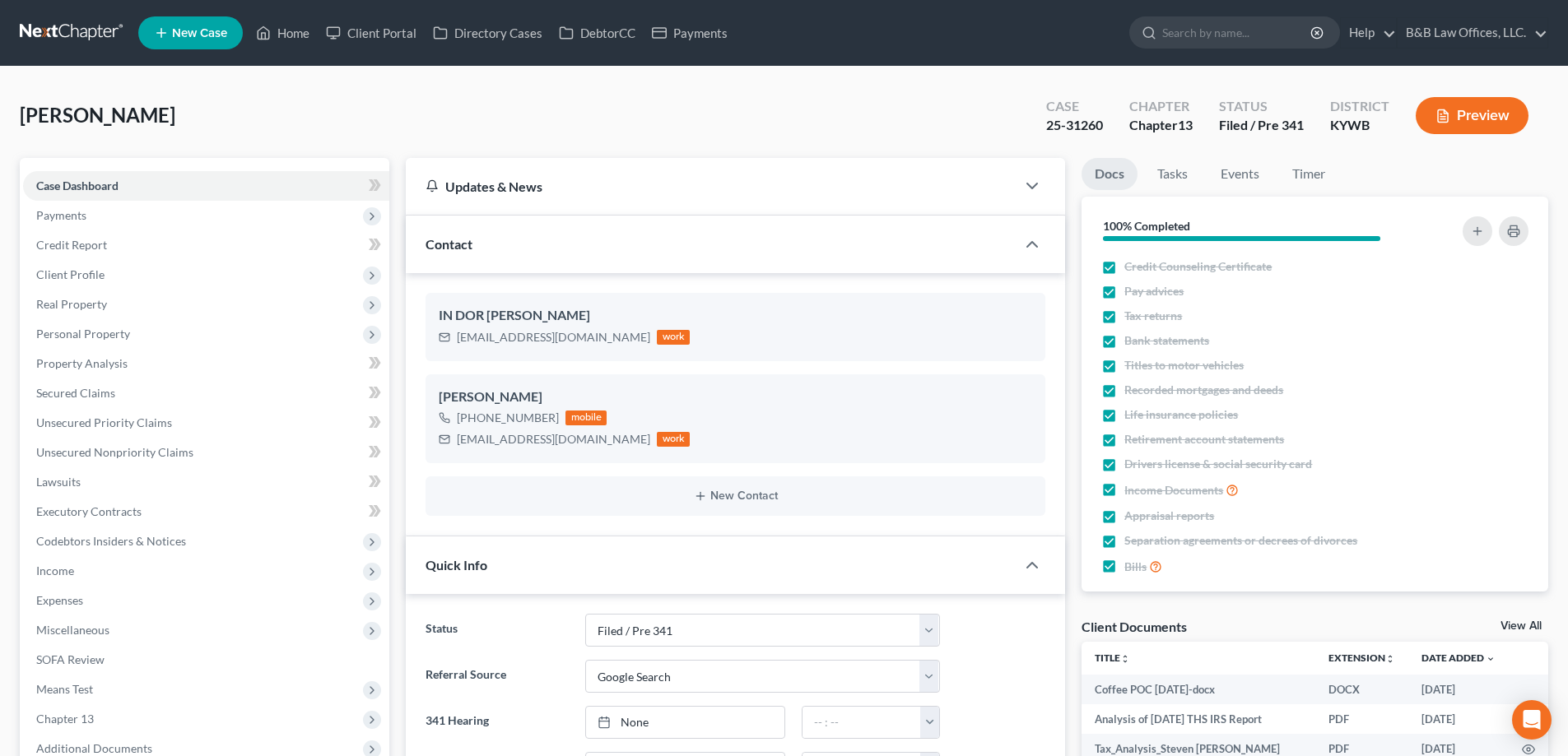
scroll to position [32491, 0]
